Goal: Task Accomplishment & Management: Use online tool/utility

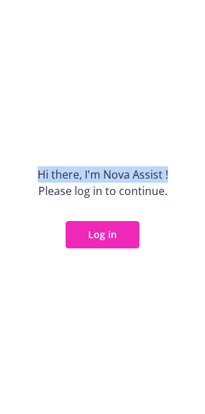
drag, startPoint x: 42, startPoint y: 107, endPoint x: 23, endPoint y: 107, distance: 19.2
click at [23, 107] on div "Hi there, I ' m Nova Assist ! Please log in to continue. Log in" at bounding box center [102, 207] width 205 height 414
